Goal: Transaction & Acquisition: Purchase product/service

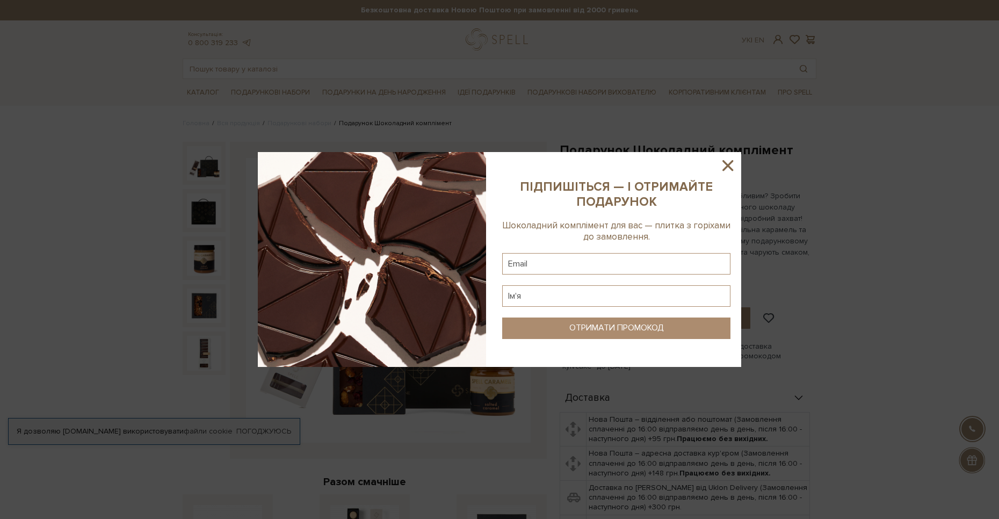
click at [433, 404] on div at bounding box center [499, 259] width 999 height 519
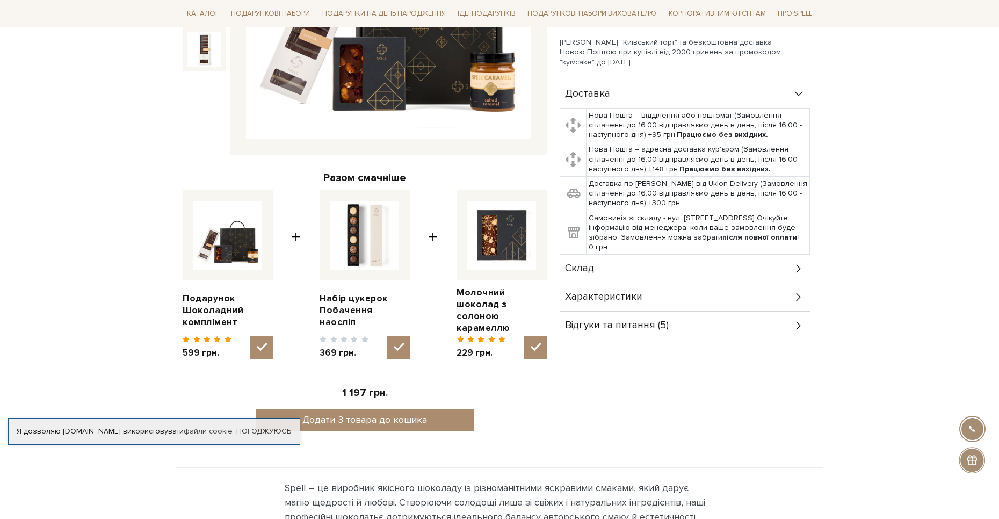
scroll to position [35, 0]
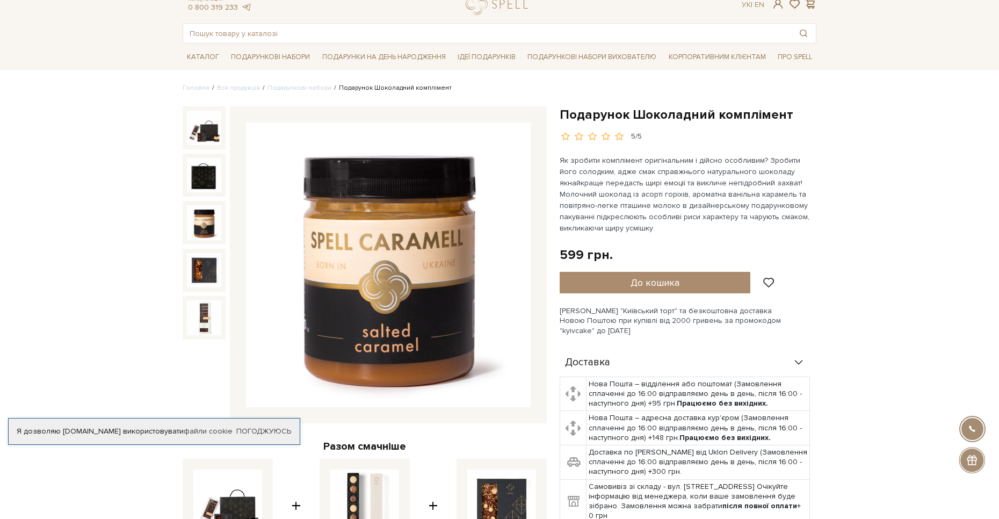
click at [197, 218] on img at bounding box center [204, 222] width 34 height 34
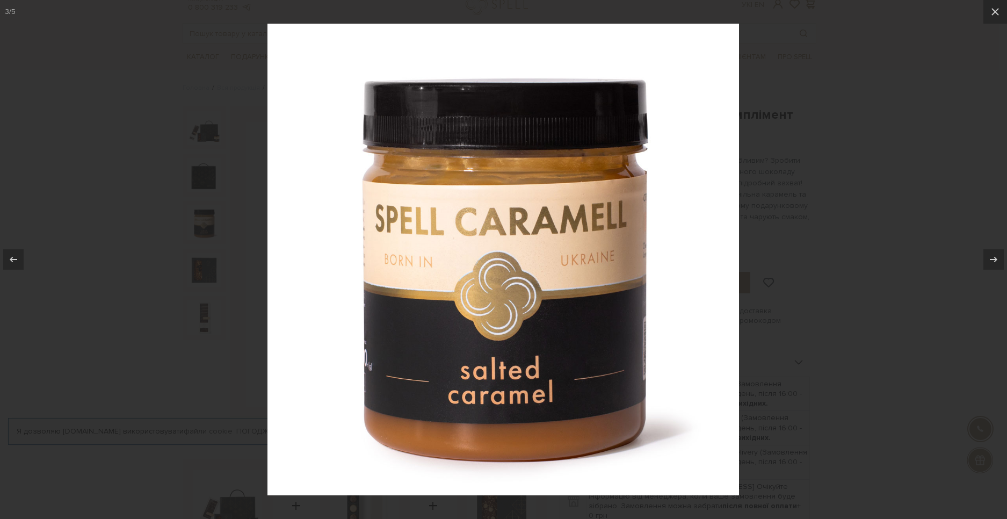
click at [151, 219] on div at bounding box center [503, 259] width 1007 height 519
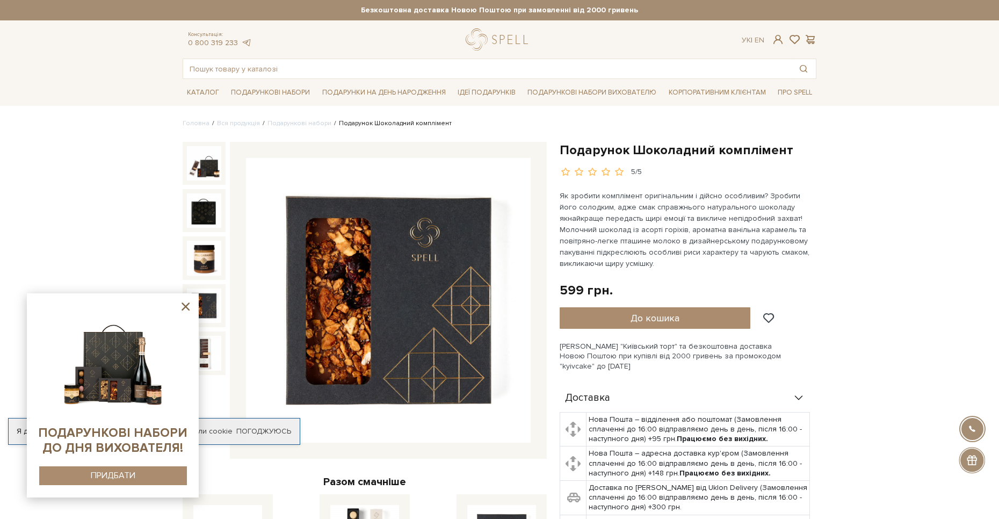
click at [182, 301] on icon at bounding box center [185, 306] width 13 height 13
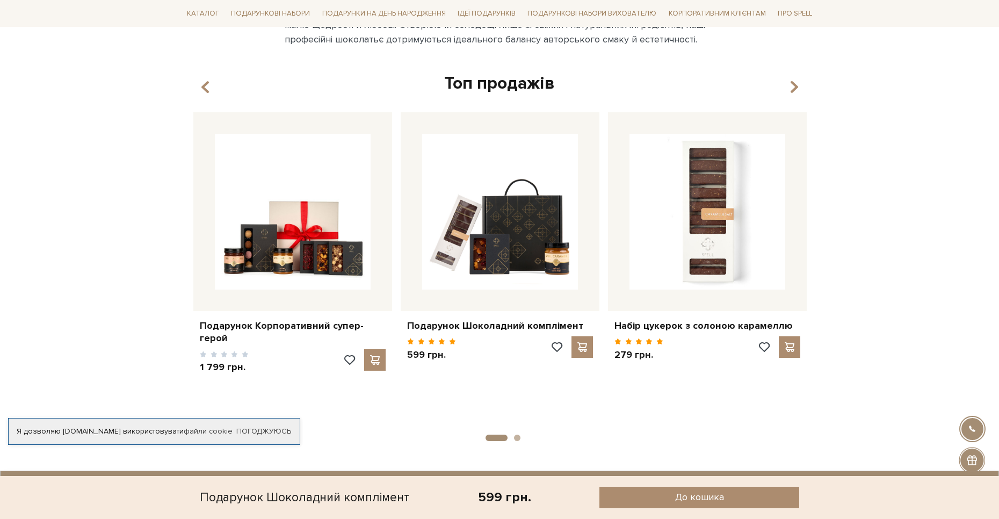
scroll to position [788, 0]
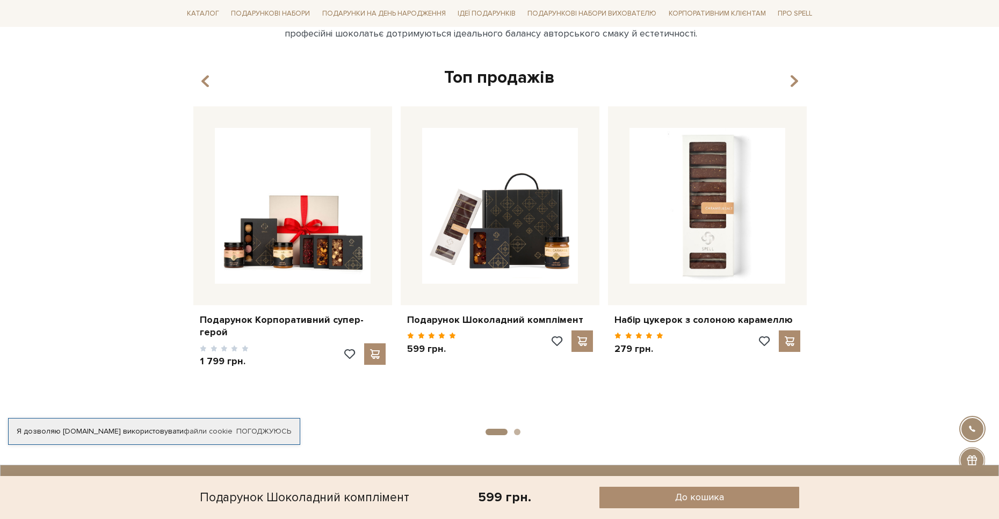
click at [515, 429] on button "2" at bounding box center [517, 432] width 6 height 6
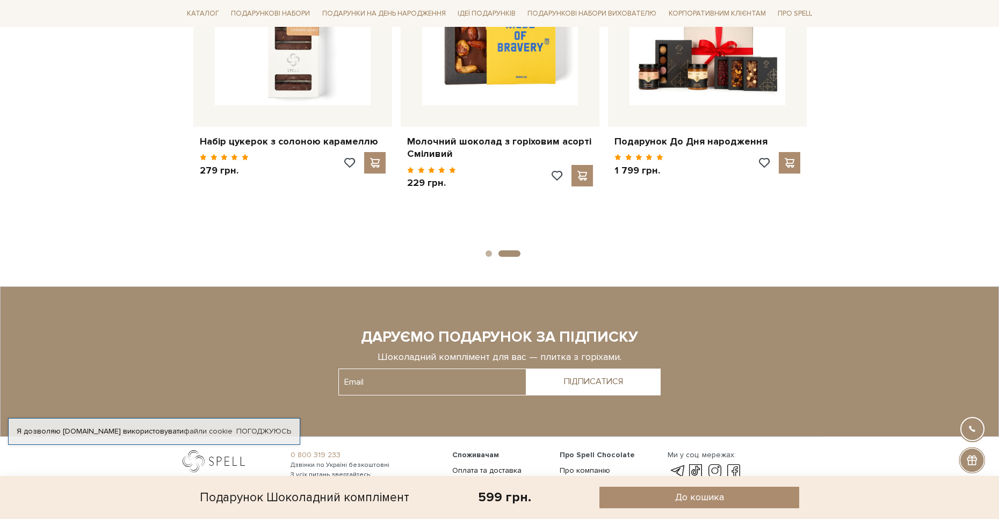
scroll to position [967, 0]
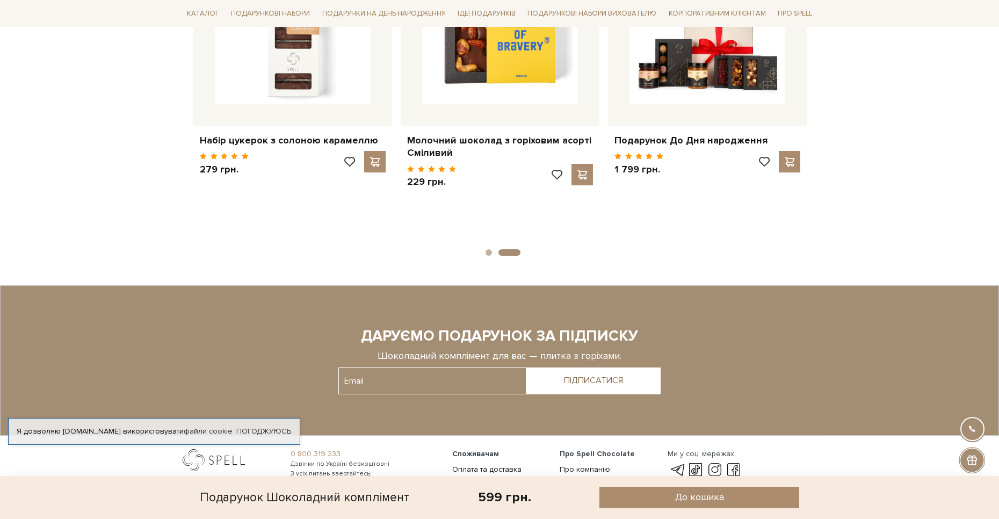
click at [487, 249] on button "1" at bounding box center [489, 252] width 6 height 6
